Goal: Transaction & Acquisition: Book appointment/travel/reservation

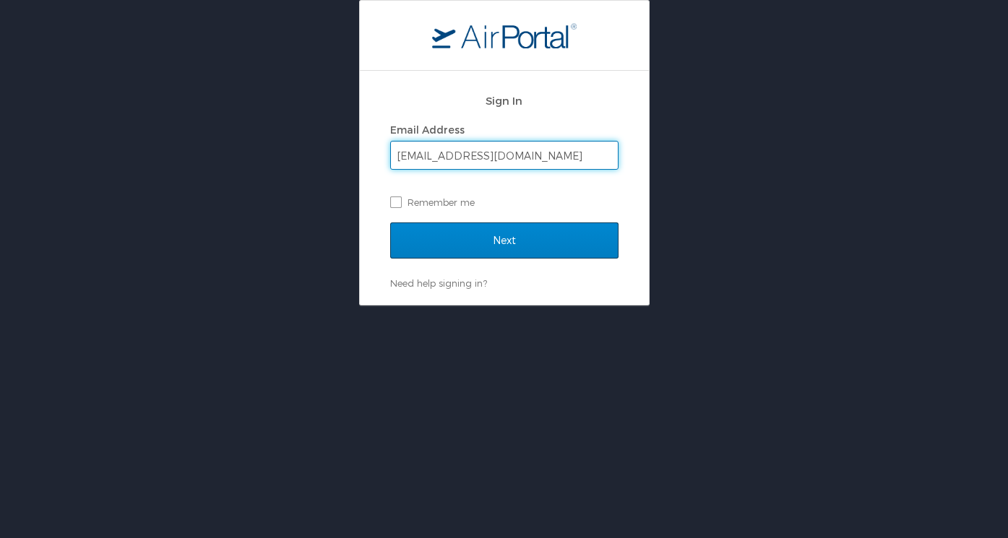
type input "ravi86ta@live.com"
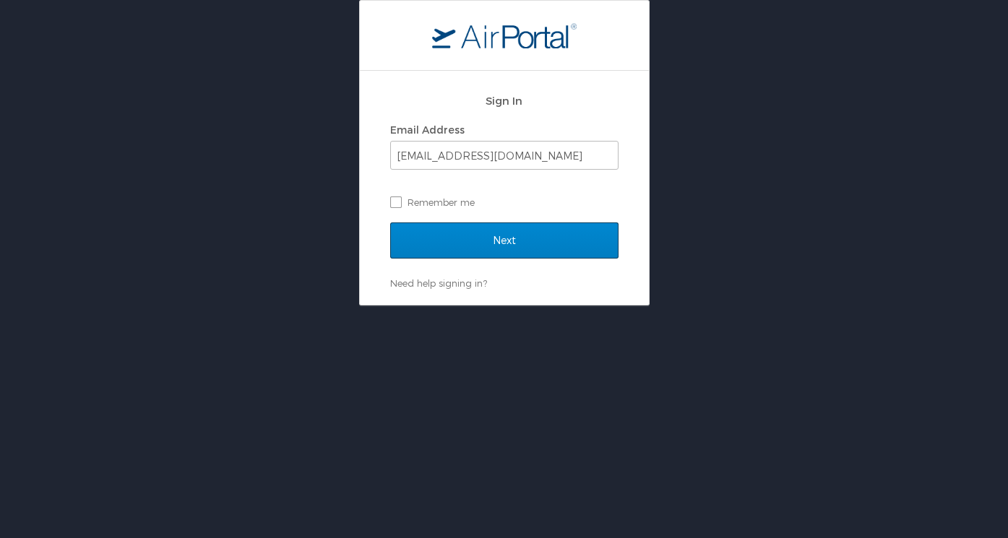
click at [510, 236] on input "Next" at bounding box center [504, 241] width 228 height 36
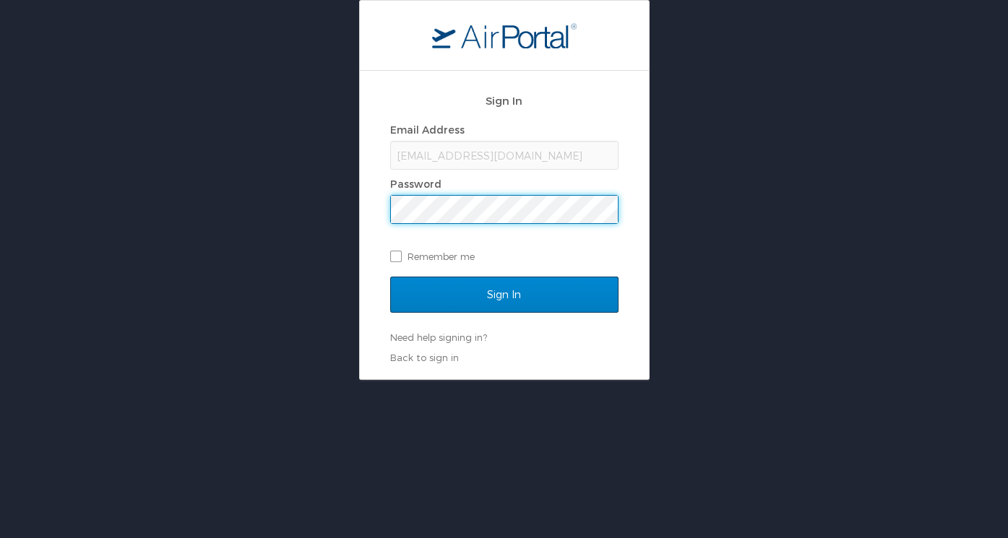
click at [494, 294] on input "Sign In" at bounding box center [504, 295] width 228 height 36
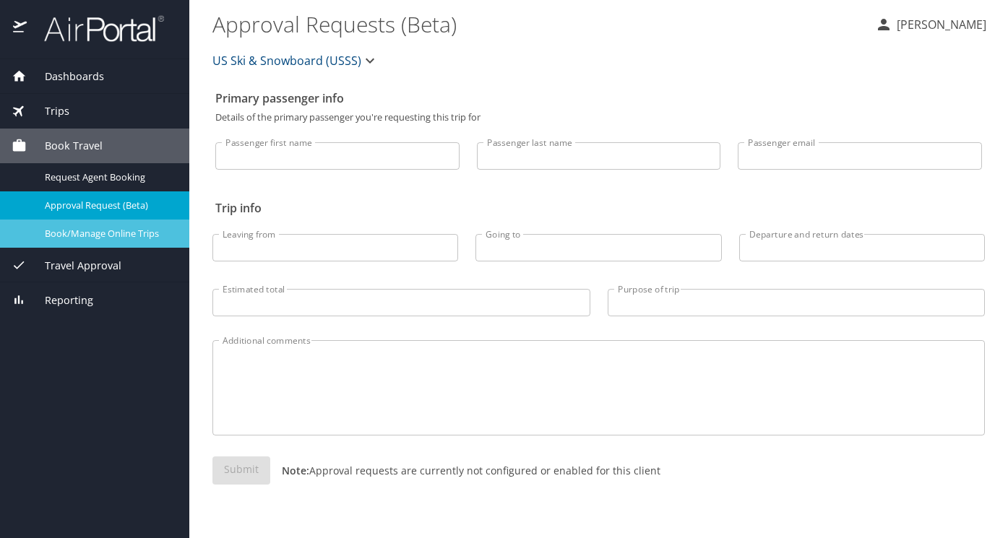
click at [146, 232] on span "Book/Manage Online Trips" at bounding box center [108, 234] width 127 height 14
click at [80, 230] on span "Book/Manage Online Trips" at bounding box center [108, 234] width 127 height 14
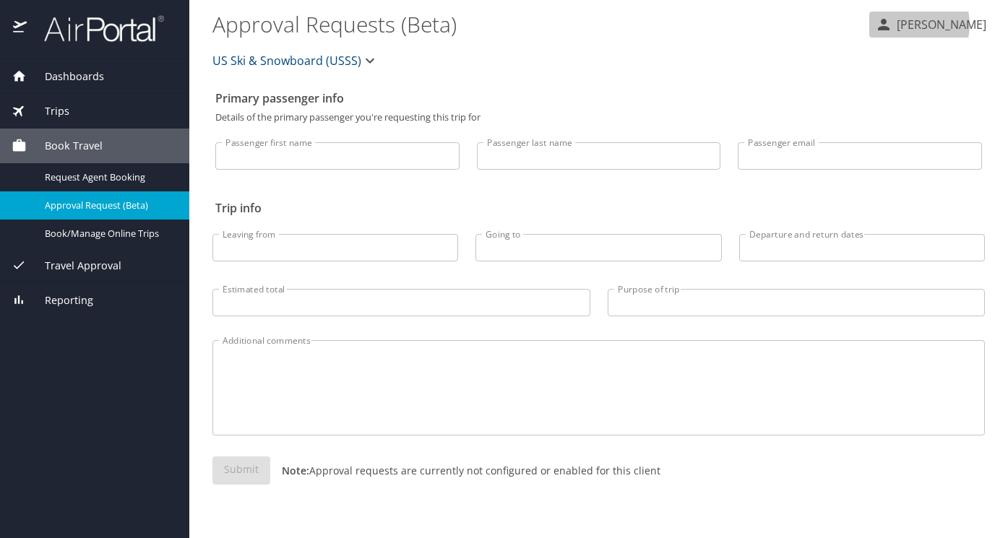
click at [929, 25] on p "Ravi Drugan" at bounding box center [940, 24] width 94 height 17
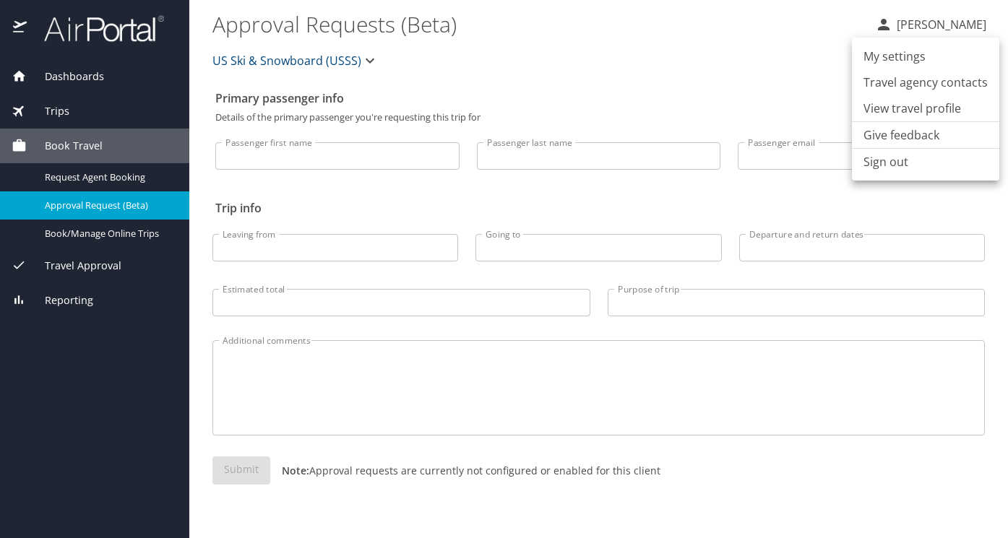
click at [887, 160] on li "Sign out" at bounding box center [925, 162] width 147 height 26
